Goal: Task Accomplishment & Management: Use online tool/utility

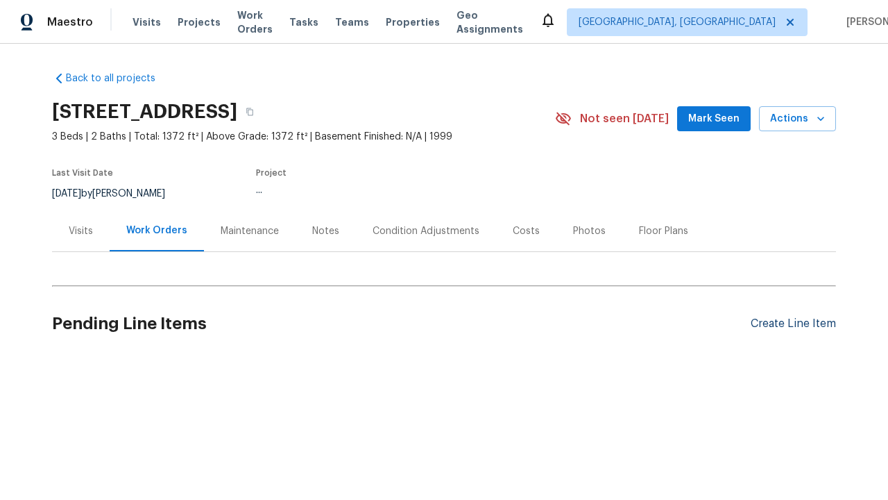
click at [787, 323] on div "Create Line Item" at bounding box center [793, 323] width 85 height 13
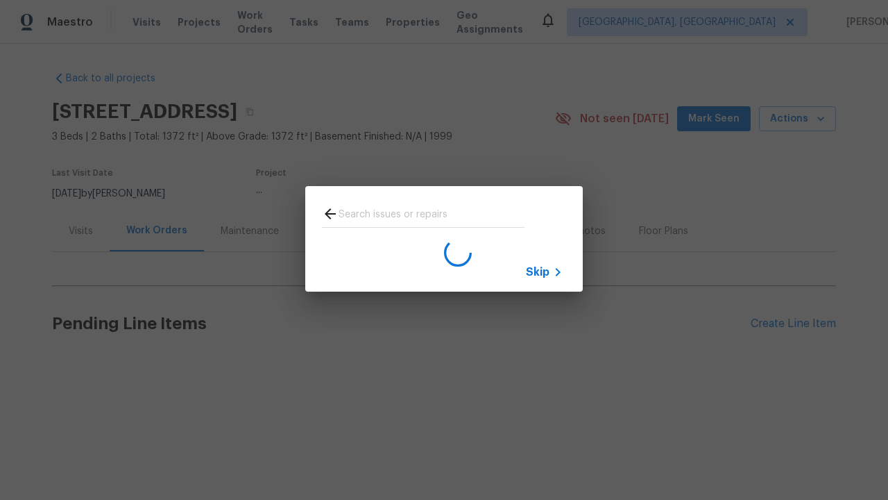
click at [538, 271] on span "Skip" at bounding box center [538, 272] width 24 height 14
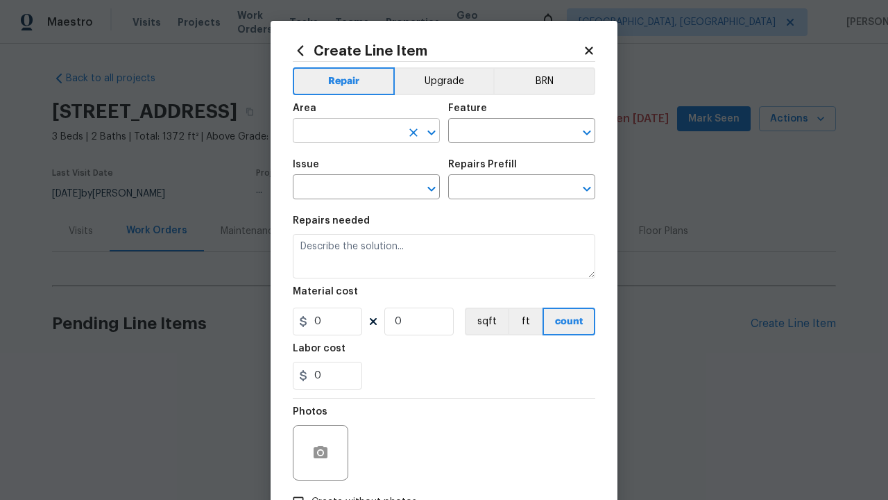
click at [341, 132] on input "text" at bounding box center [347, 132] width 108 height 22
type input "Bedroom"
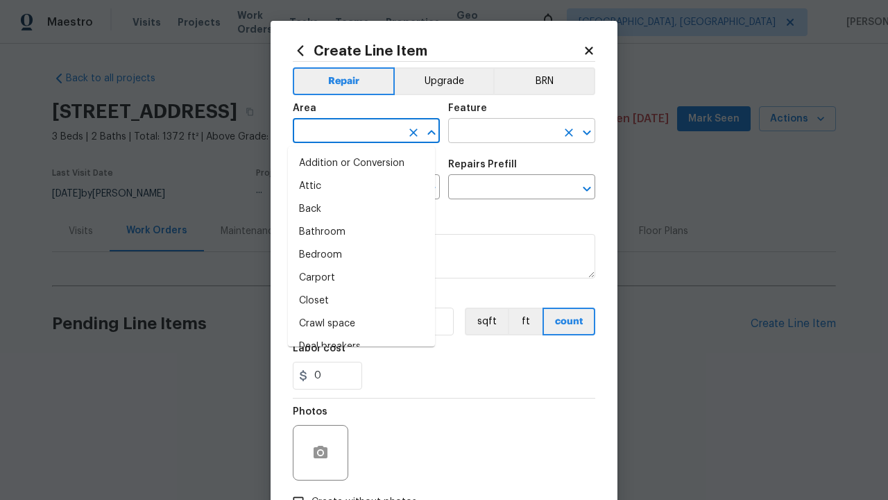
click at [356, 255] on li "Bedroom" at bounding box center [361, 255] width 147 height 23
type input "Bedroom"
click at [497, 132] on input "text" at bounding box center [502, 132] width 108 height 22
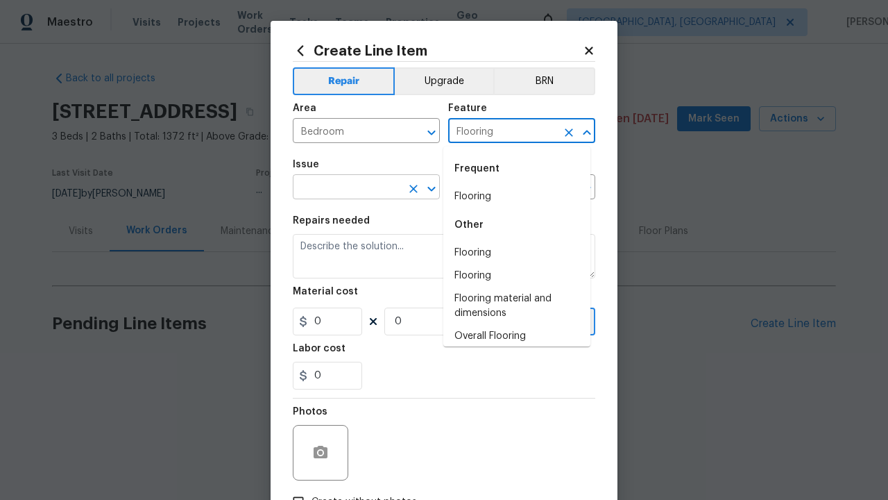
click at [511, 196] on li "Flooring" at bounding box center [516, 196] width 147 height 23
type input "Flooring"
click at [341, 189] on input "text" at bounding box center [347, 189] width 108 height 22
type input "Wallpaper"
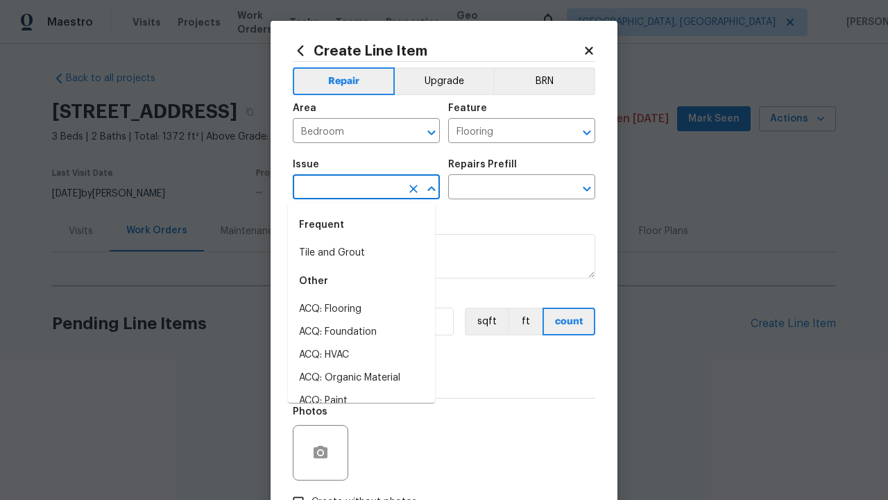
type input "Wallpaper"
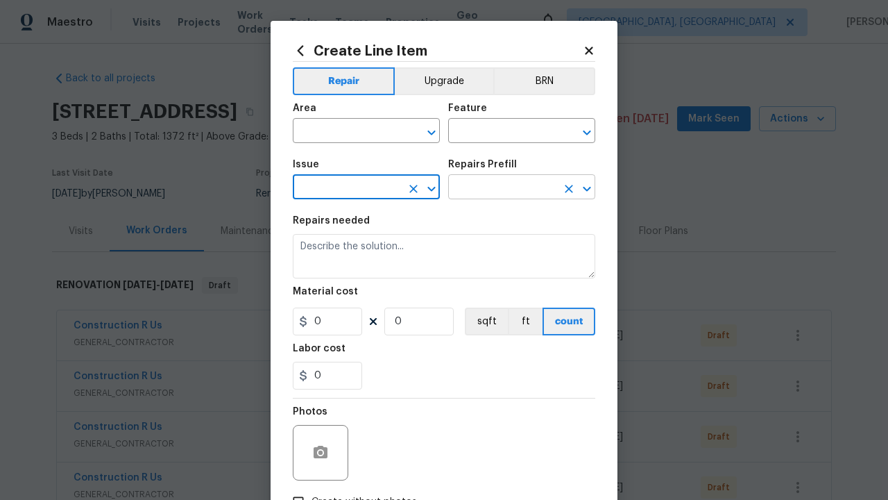
click at [497, 189] on input "text" at bounding box center [502, 189] width 108 height 22
type input "Remove"
